Goal: Task Accomplishment & Management: Use online tool/utility

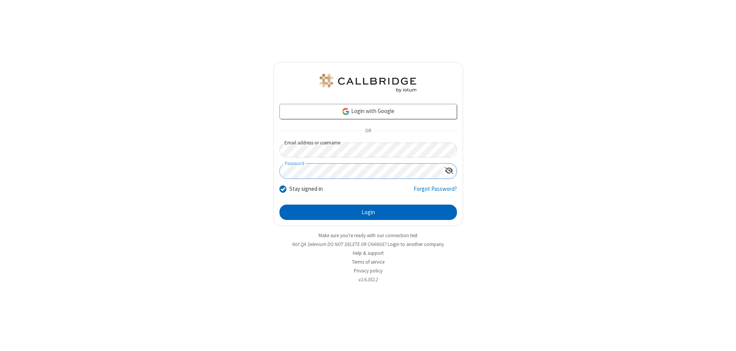
click at [368, 212] on button "Login" at bounding box center [367, 212] width 177 height 15
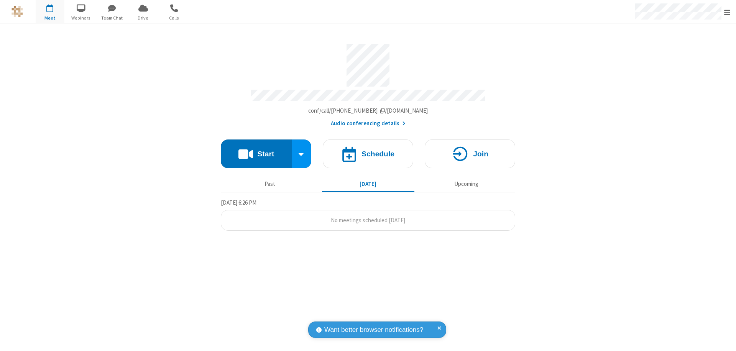
click at [256, 150] on button "Start" at bounding box center [256, 154] width 71 height 29
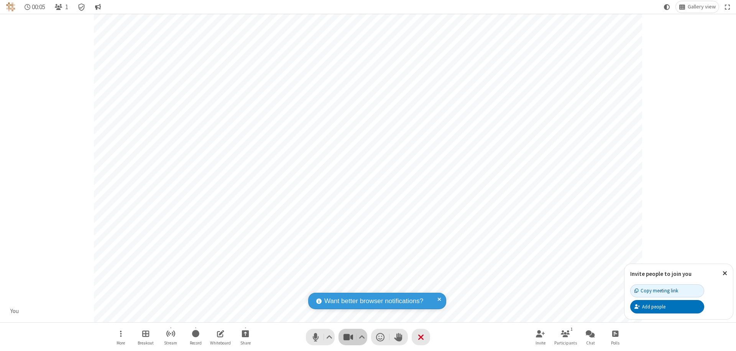
click at [348, 337] on span "Stop video (⌘+Shift+V)" at bounding box center [347, 337] width 11 height 11
click at [348, 337] on span "Start video (⌘+Shift+V)" at bounding box center [347, 337] width 11 height 11
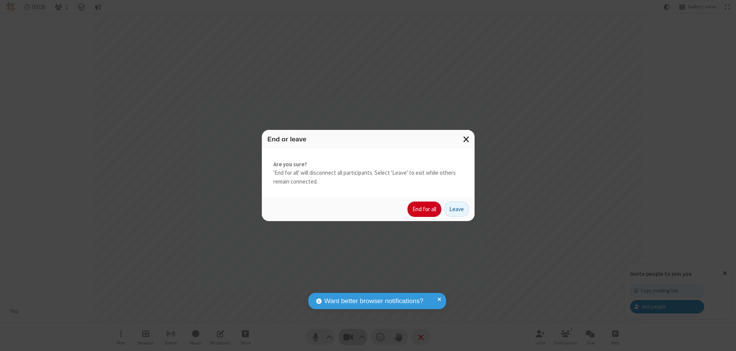
click at [425, 209] on button "End for all" at bounding box center [424, 209] width 34 height 15
